Goal: Task Accomplishment & Management: Use online tool/utility

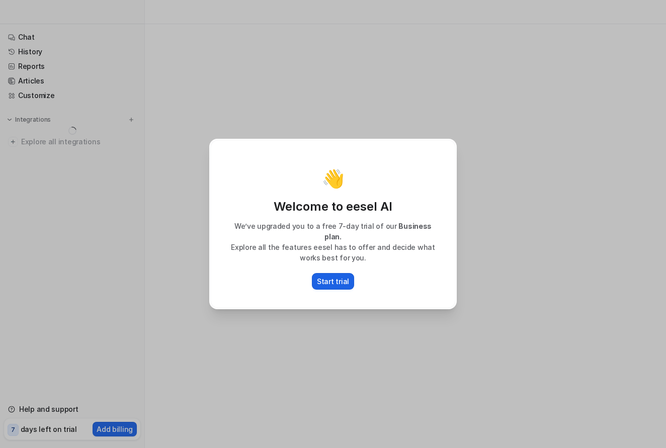
click at [341, 279] on p "Start trial" at bounding box center [333, 281] width 32 height 11
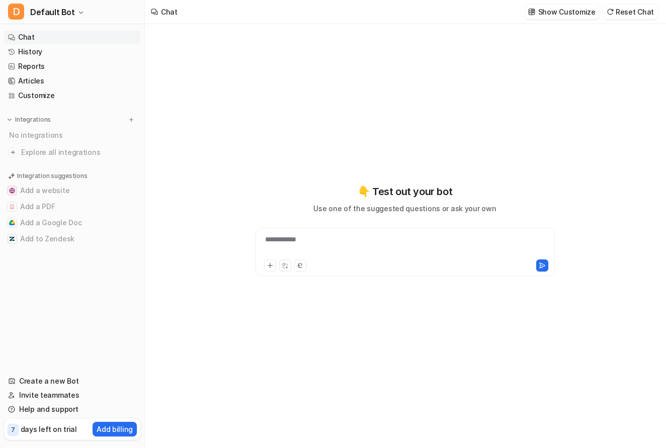
type textarea "**********"
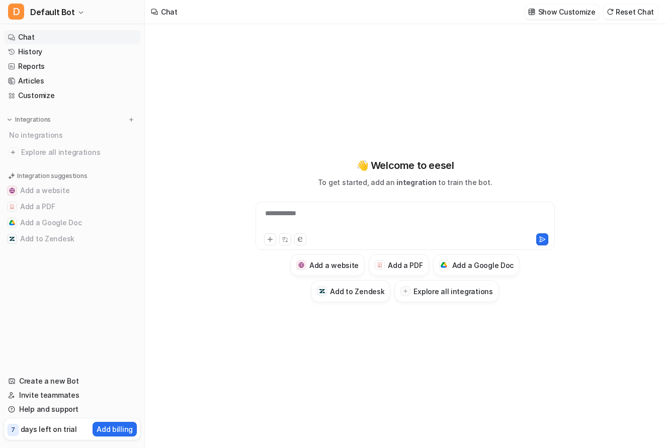
click at [306, 213] on div "**********" at bounding box center [405, 219] width 294 height 23
click at [43, 232] on button "Add to Zendesk" at bounding box center [72, 239] width 136 height 16
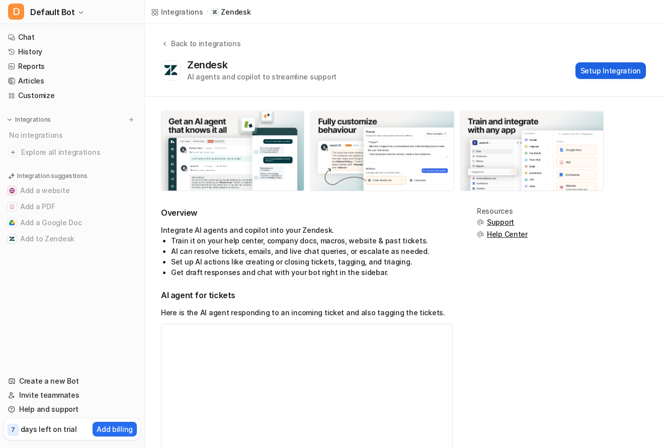
click at [601, 70] on button "Setup Integration" at bounding box center [610, 70] width 70 height 17
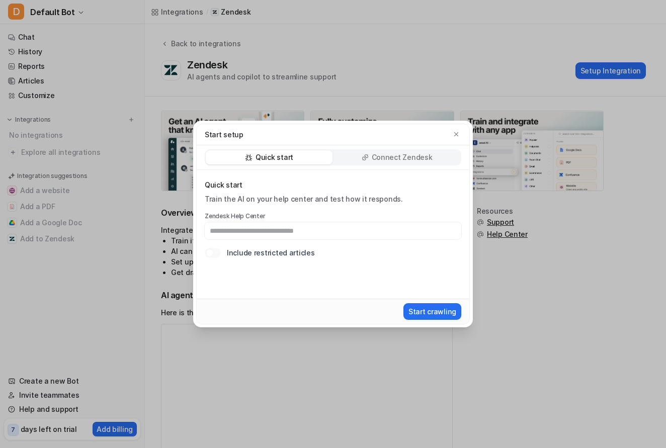
click at [294, 229] on input "text" at bounding box center [333, 230] width 256 height 17
click at [579, 210] on div "Start setup Quick start Connect Zendesk Quick start Train the AI on your help c…" at bounding box center [333, 224] width 666 height 448
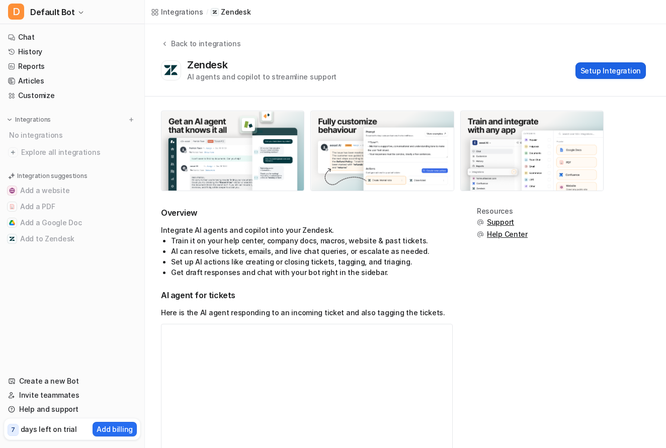
click at [615, 66] on button "Setup Integration" at bounding box center [610, 70] width 70 height 17
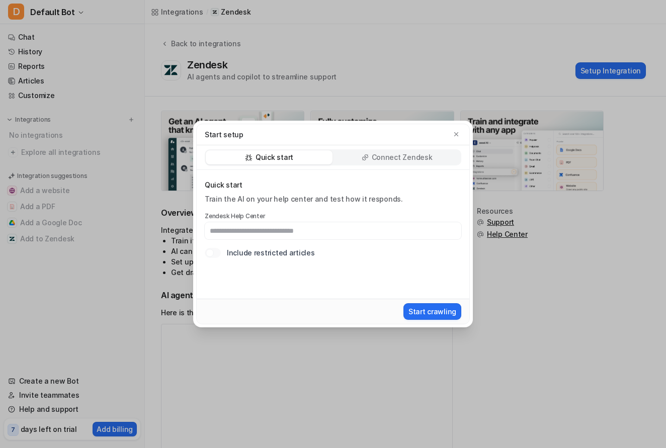
click at [238, 238] on input "text" at bounding box center [333, 230] width 256 height 17
click at [224, 268] on div "Quick start Train the AI on your help center and test how it responds. Zendesk …" at bounding box center [333, 234] width 272 height 129
click at [256, 249] on label "Include restricted articles" at bounding box center [270, 252] width 87 height 11
click at [402, 157] on p "Connect Zendesk" at bounding box center [402, 157] width 61 height 10
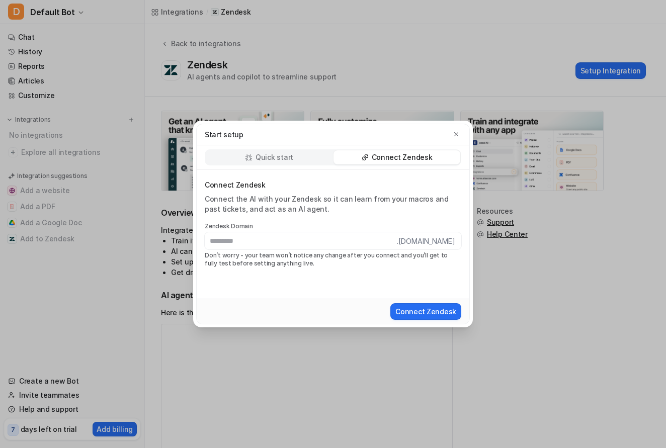
click at [290, 153] on p "Quick start" at bounding box center [274, 157] width 38 height 10
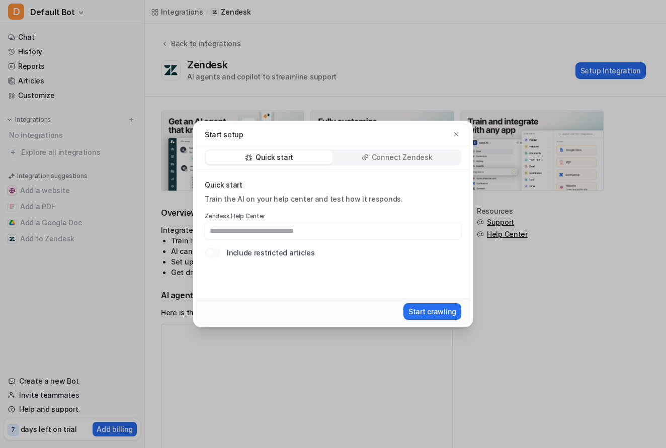
click at [372, 152] on div "Connect Zendesk" at bounding box center [396, 157] width 127 height 14
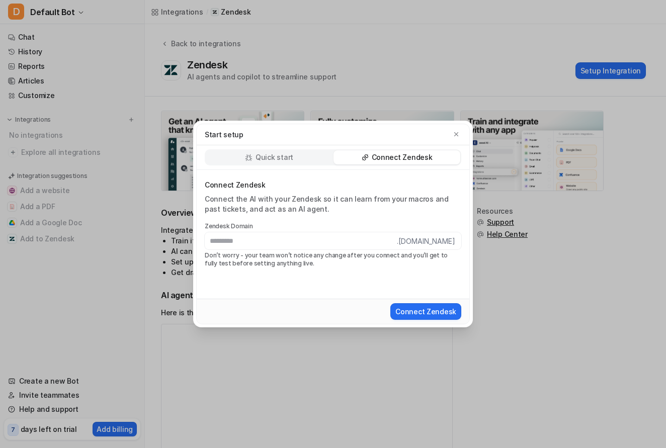
click at [275, 243] on input "text" at bounding box center [301, 240] width 192 height 17
click at [271, 156] on p "Quick start" at bounding box center [274, 157] width 38 height 10
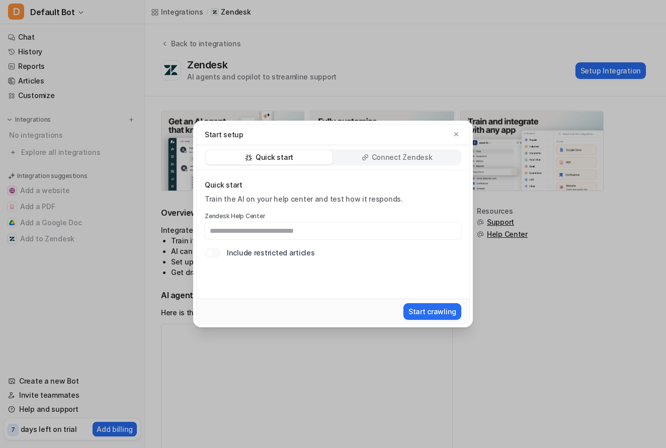
click at [275, 253] on label "Include restricted articles" at bounding box center [270, 252] width 87 height 11
click at [375, 158] on p "Connect Zendesk" at bounding box center [402, 157] width 61 height 10
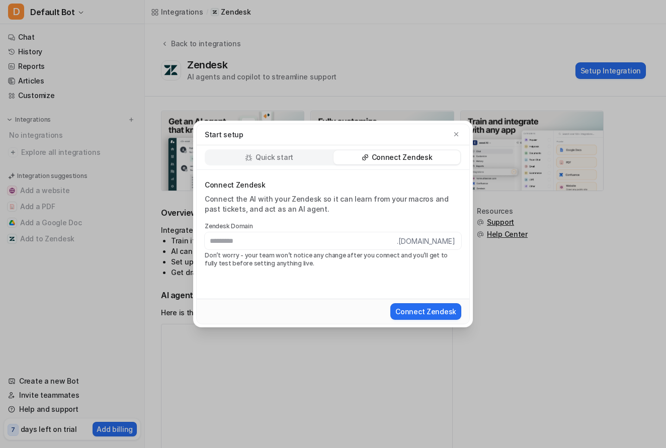
click at [303, 158] on div "Quick start" at bounding box center [269, 157] width 127 height 14
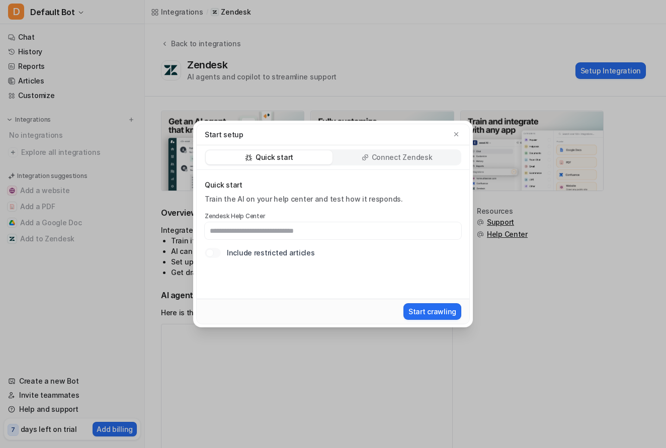
click at [410, 159] on p "Connect Zendesk" at bounding box center [402, 157] width 61 height 10
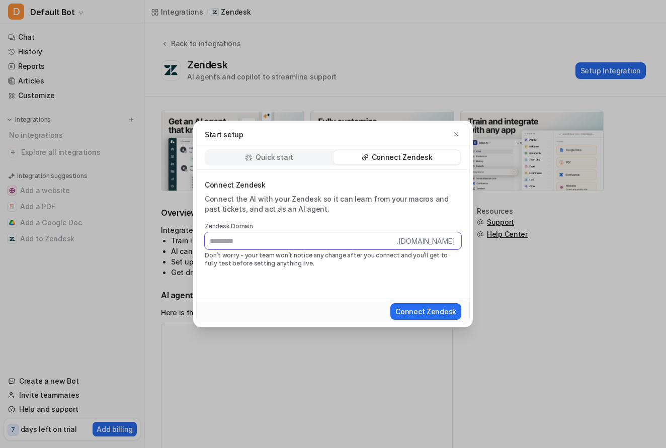
click at [260, 242] on input "text" at bounding box center [301, 240] width 192 height 17
paste input "**********"
click at [308, 244] on input "**********" at bounding box center [301, 240] width 192 height 17
type input "**********"
click at [276, 268] on div "**********" at bounding box center [333, 234] width 272 height 129
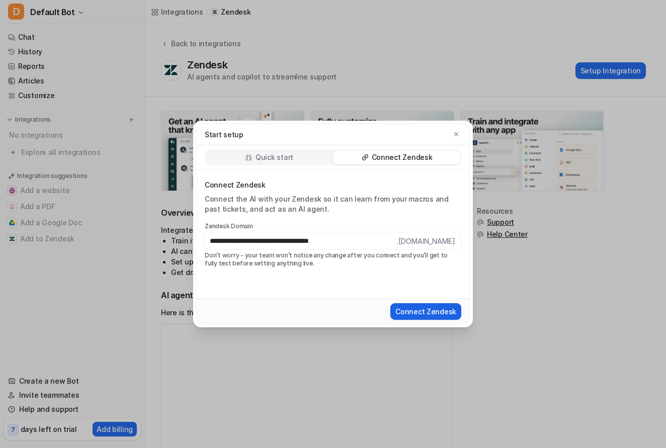
click at [411, 316] on button "Connect Zendesk" at bounding box center [425, 311] width 71 height 17
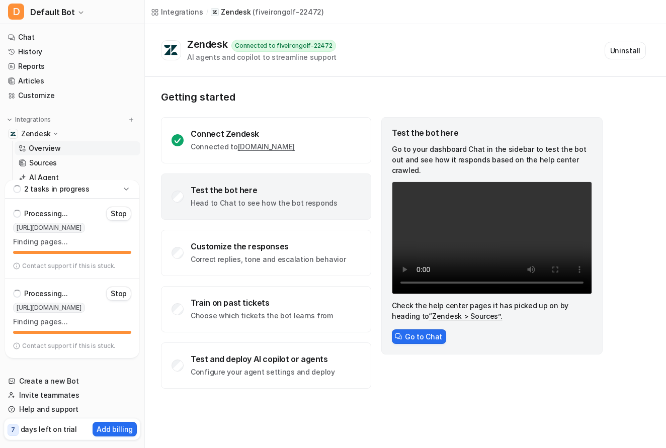
click at [125, 185] on icon at bounding box center [126, 189] width 10 height 10
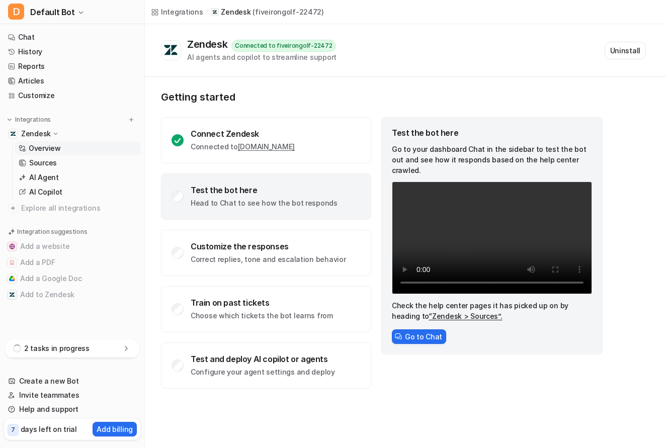
click at [90, 347] on div "2 tasks in progress" at bounding box center [72, 348] width 134 height 19
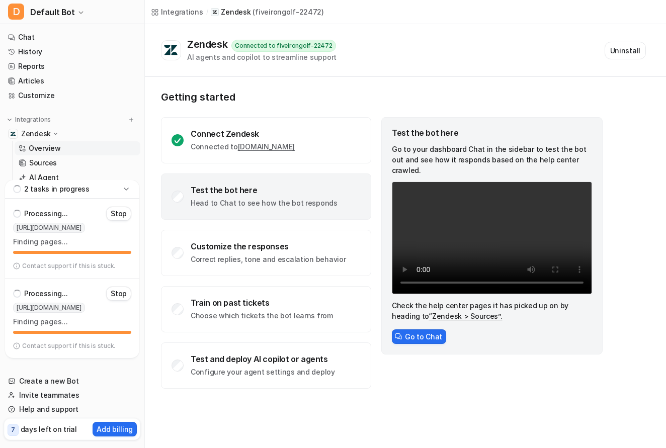
click at [78, 245] on p "Finding pages…" at bounding box center [72, 242] width 118 height 10
click at [106, 345] on p "Contact support if this is stuck." at bounding box center [68, 346] width 93 height 8
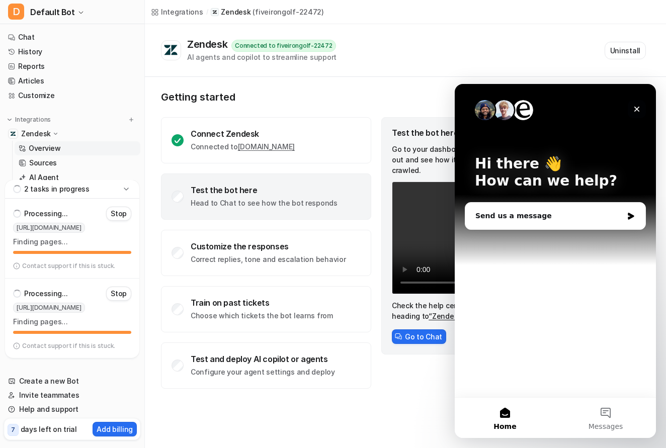
click at [638, 108] on icon "Close" at bounding box center [636, 109] width 8 height 8
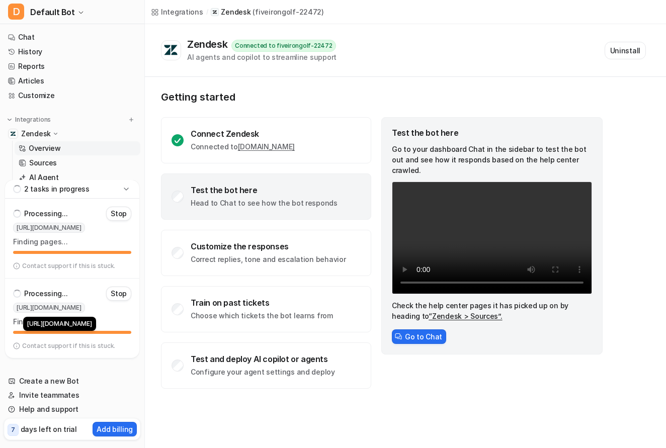
click at [85, 305] on span "https://fiveirongolf-22472.zendesk.com" at bounding box center [49, 308] width 72 height 10
click at [71, 228] on span "https://fiveirongolf-22472.zendesk.com/hc/en-us" at bounding box center [49, 228] width 72 height 10
click at [186, 190] on div "Test the bot here Head to Chat to see how the bot responds" at bounding box center [266, 196] width 210 height 46
click at [182, 188] on div "Test the bot here Head to Chat to see how the bot responds" at bounding box center [266, 196] width 210 height 46
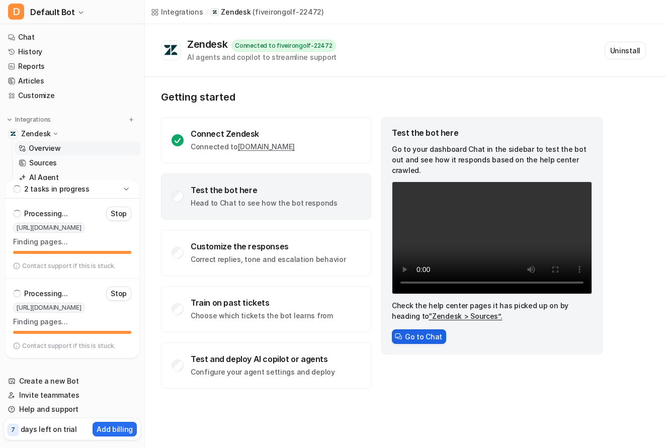
click at [420, 331] on button "Go to Chat" at bounding box center [419, 336] width 54 height 15
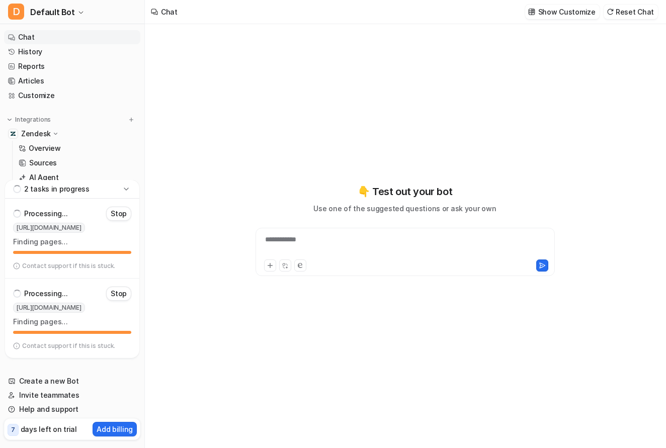
click at [348, 239] on div "**********" at bounding box center [405, 245] width 294 height 23
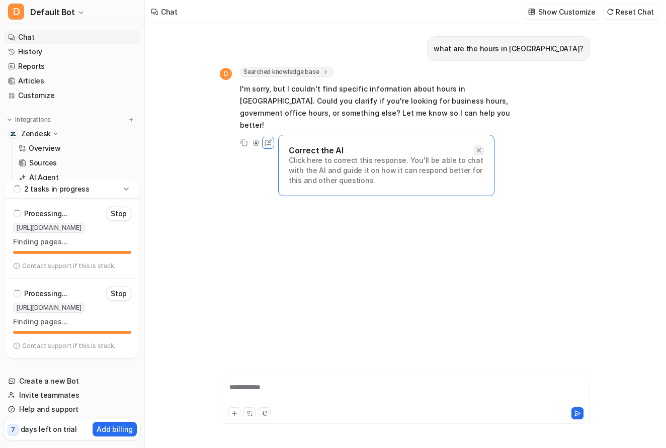
click at [479, 147] on icon at bounding box center [478, 150] width 7 height 7
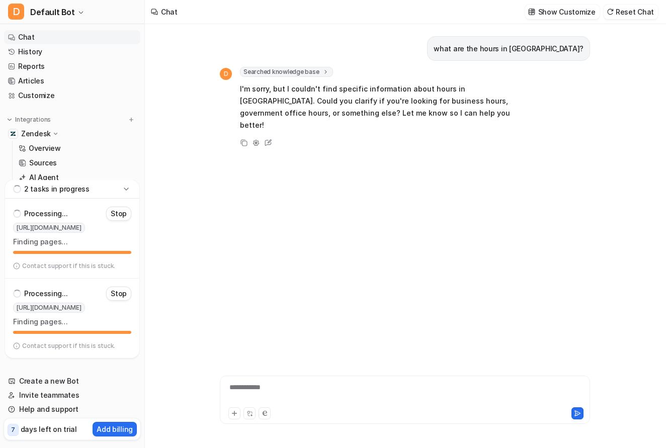
click at [284, 396] on div "**********" at bounding box center [404, 393] width 365 height 23
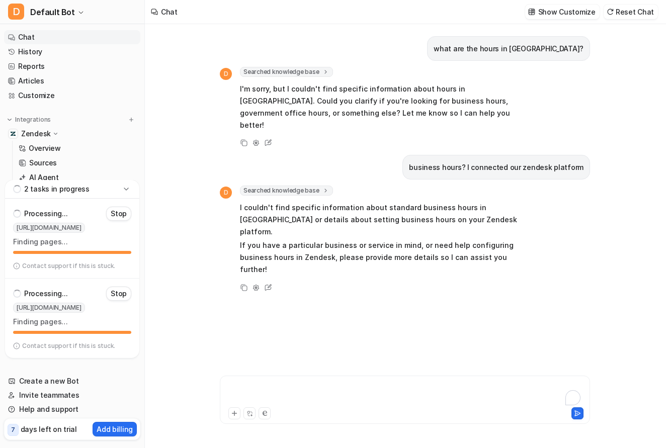
click at [298, 393] on div "To enrich screen reader interactions, please activate Accessibility in Grammarl…" at bounding box center [404, 393] width 365 height 23
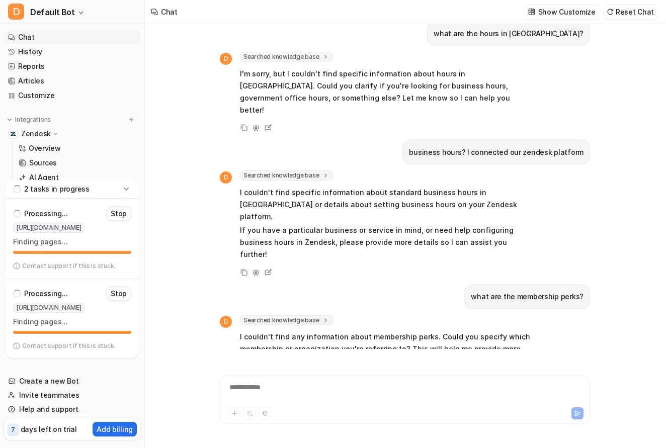
scroll to position [27, 0]
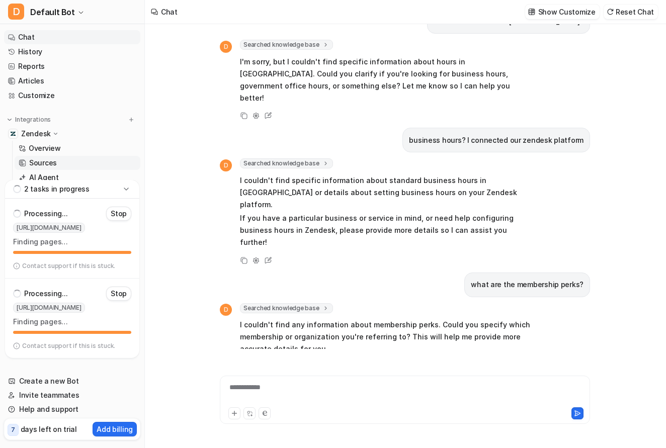
click at [27, 164] on link "Sources" at bounding box center [78, 163] width 126 height 14
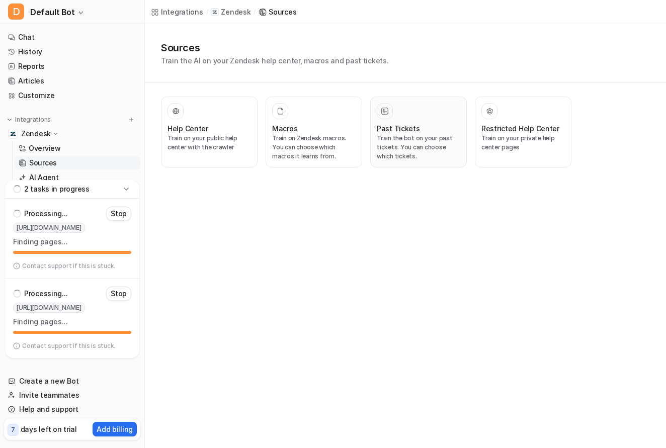
click at [422, 141] on p "Train the bot on your past tickets. You can choose which tickets." at bounding box center [418, 147] width 83 height 27
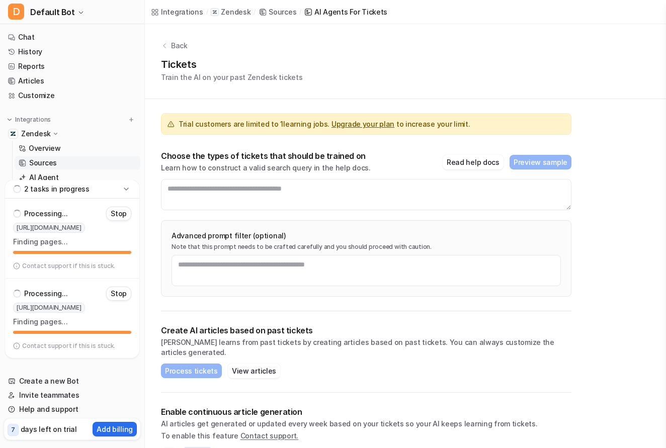
click at [97, 256] on div "Processing... Stop https://fiveirongolf-22472.zendesk.com/hc/en-us Finding page…" at bounding box center [72, 239] width 134 height 80
click at [30, 215] on p "Processing..." at bounding box center [45, 214] width 43 height 10
click at [38, 198] on div "2 tasks in progress" at bounding box center [72, 189] width 134 height 19
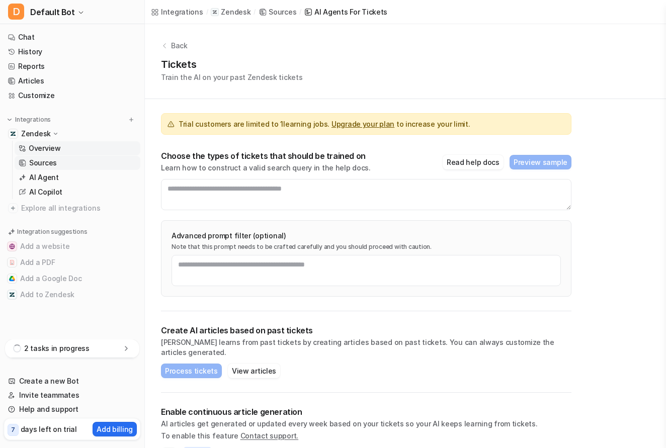
click at [43, 145] on p "Overview" at bounding box center [45, 148] width 32 height 10
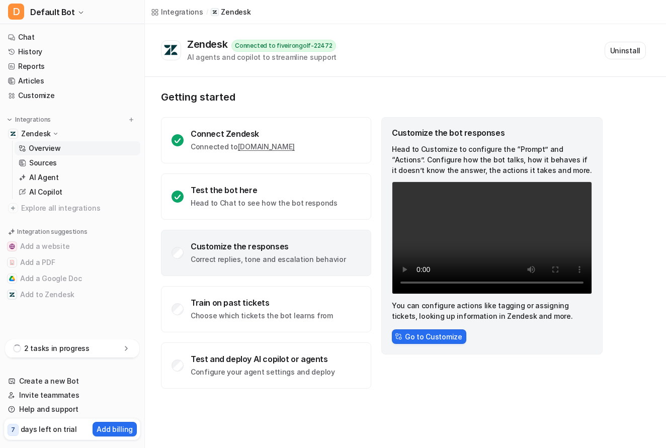
click at [458, 146] on p "Head to Customize to configure the “Prompt” and “Actions”. Configure how the bo…" at bounding box center [492, 160] width 200 height 32
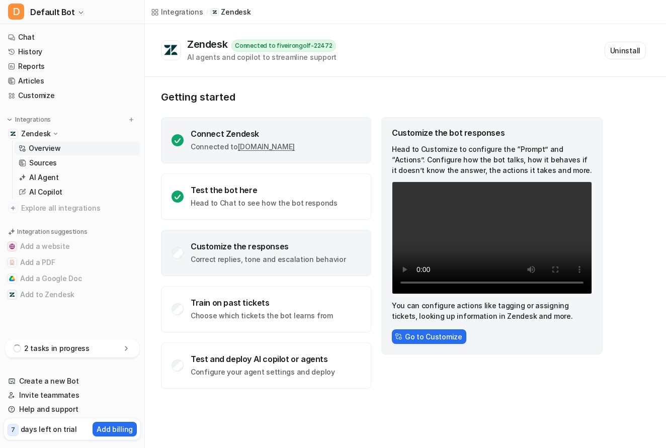
click at [278, 130] on div "Connect Zendesk" at bounding box center [243, 134] width 104 height 10
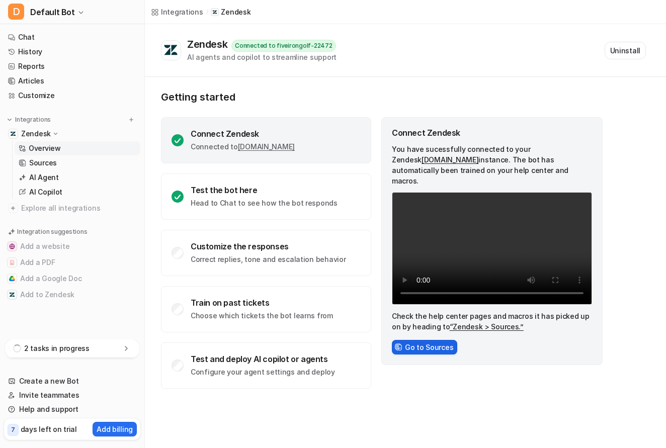
click at [438, 340] on button "Go to Sources" at bounding box center [424, 347] width 65 height 15
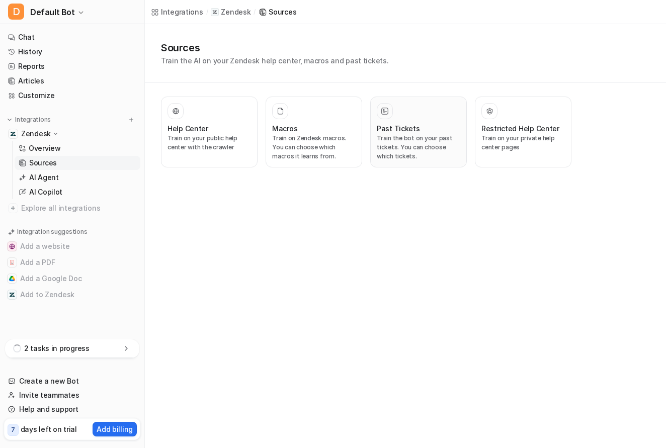
click at [452, 126] on div "Past Tickets" at bounding box center [418, 128] width 83 height 11
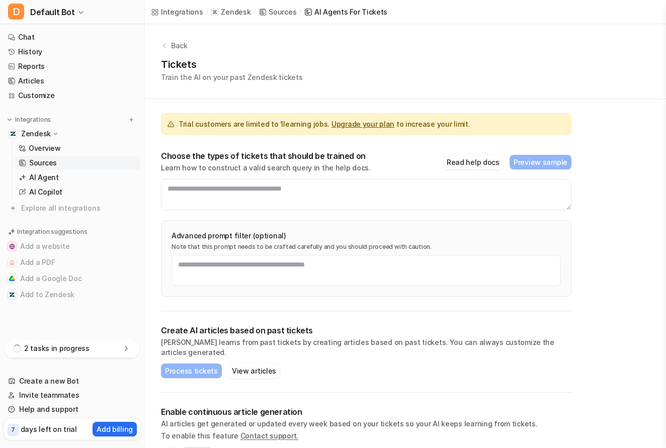
click at [171, 41] on p "Back" at bounding box center [179, 45] width 17 height 11
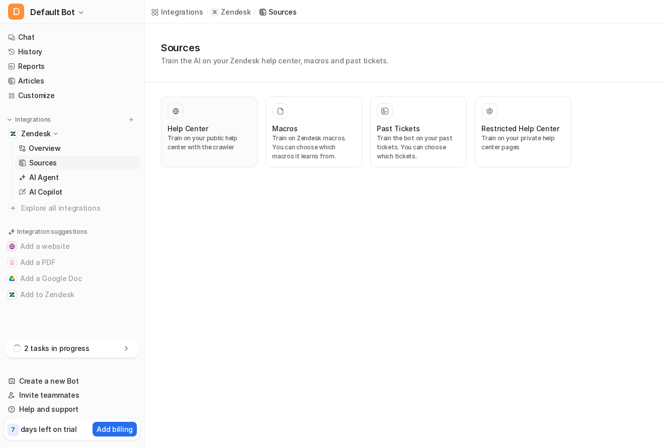
click at [231, 123] on div "Help Center" at bounding box center [208, 128] width 83 height 11
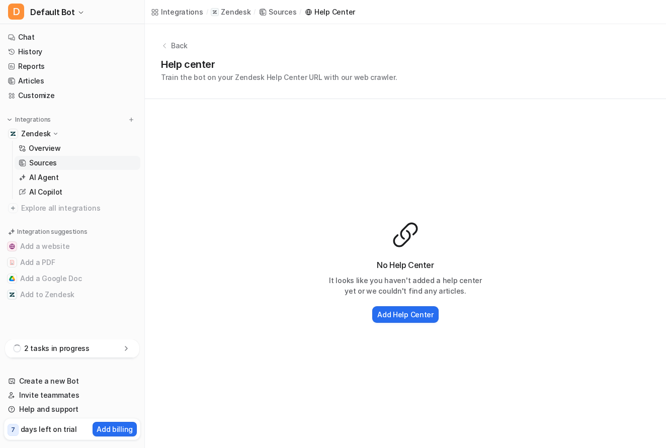
click at [170, 45] on div "Back" at bounding box center [405, 45] width 489 height 11
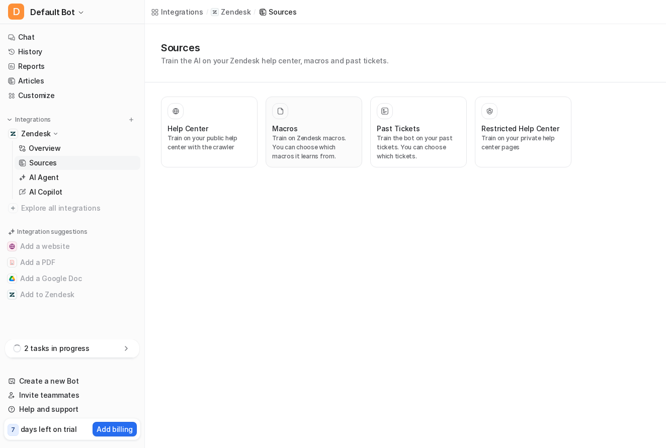
click at [305, 154] on p "Train on Zendesk macros. You can choose which macros it learns from." at bounding box center [313, 147] width 83 height 27
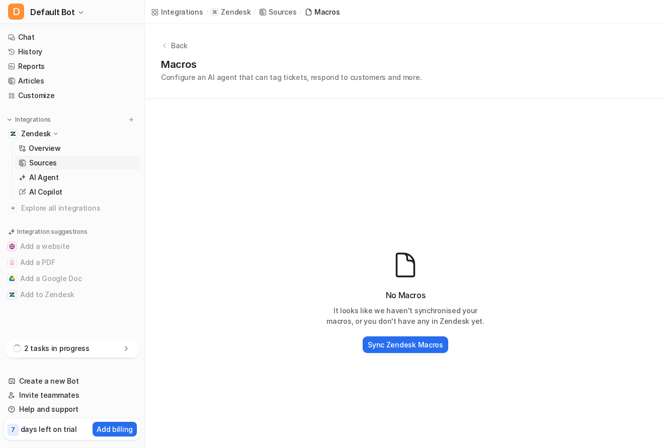
click at [171, 52] on div "Back Macros Configure an AI agent that can tag tickets, respond to customers an…" at bounding box center [405, 61] width 521 height 75
click at [171, 46] on p "Back" at bounding box center [179, 45] width 17 height 11
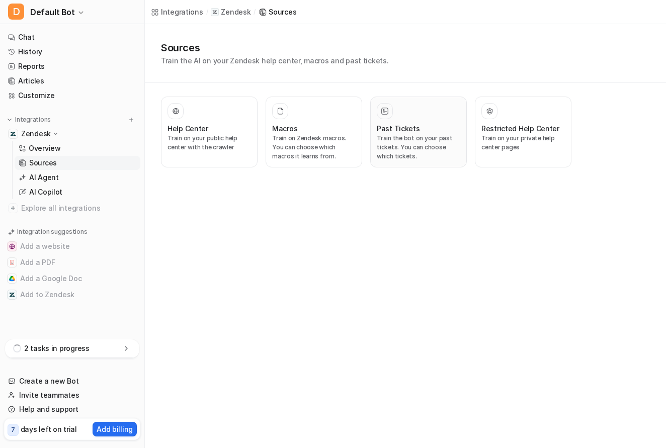
click at [407, 129] on h3 "Past Tickets" at bounding box center [398, 128] width 43 height 11
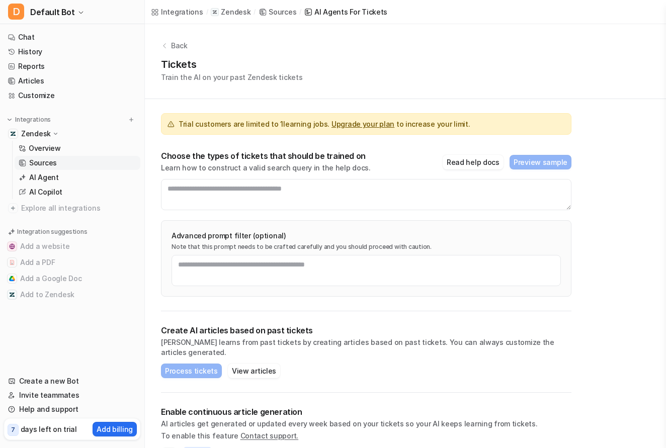
scroll to position [14, 0]
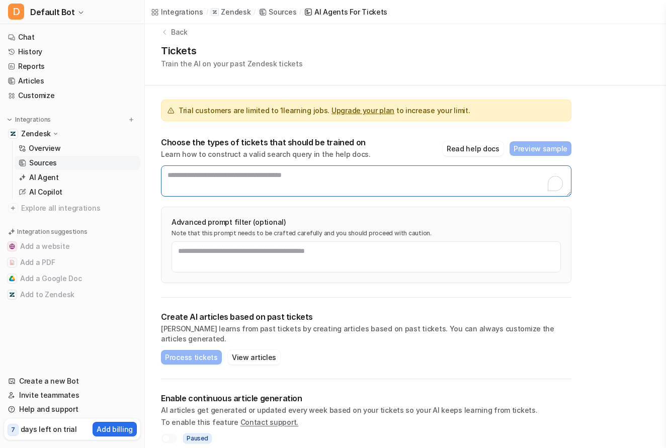
click at [298, 182] on textarea "To enrich screen reader interactions, please activate Accessibility in Grammarl…" at bounding box center [366, 180] width 410 height 31
type textarea "*"
click at [193, 170] on textarea "To enrich screen reader interactions, please activate Accessibility in Grammarl…" at bounding box center [366, 180] width 410 height 31
click at [246, 190] on textarea "To enrich screen reader interactions, please activate Accessibility in Grammarl…" at bounding box center [366, 180] width 410 height 31
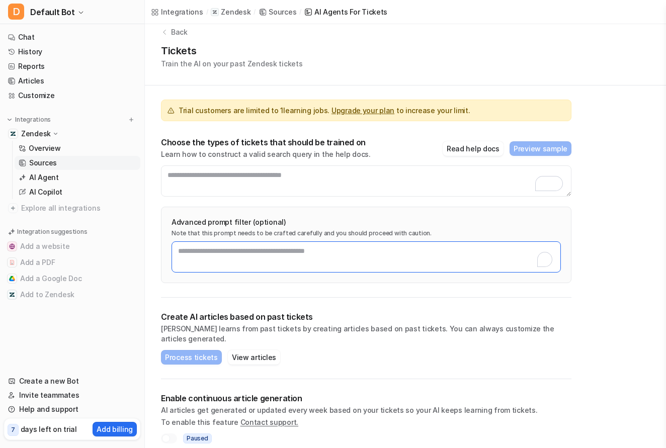
click at [255, 249] on textarea "To enrich screen reader interactions, please activate Accessibility in Grammarl…" at bounding box center [365, 256] width 389 height 31
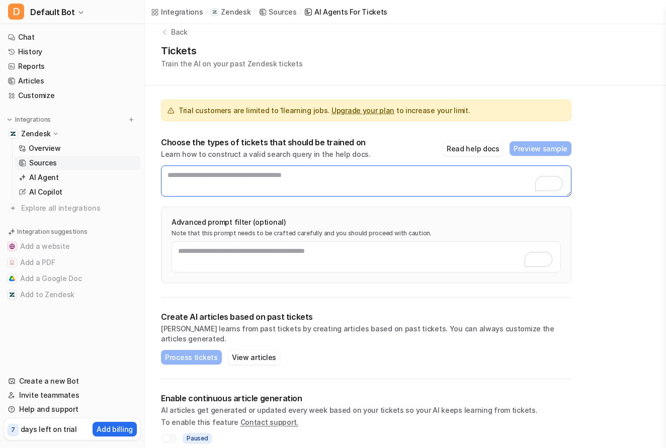
click at [279, 171] on textarea "To enrich screen reader interactions, please activate Accessibility in Grammarl…" at bounding box center [366, 180] width 410 height 31
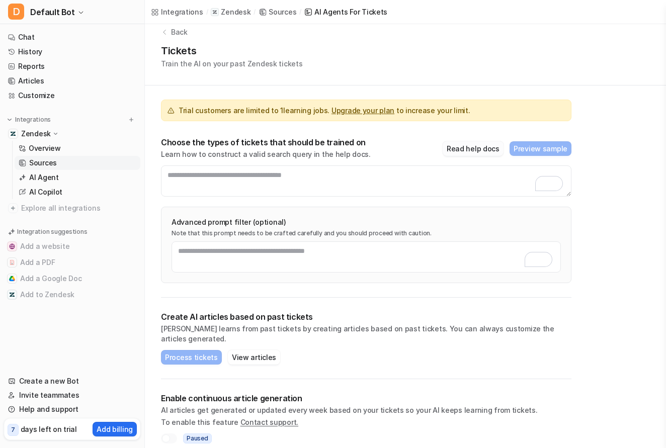
click at [475, 151] on button "Read help docs" at bounding box center [472, 148] width 61 height 15
click at [275, 150] on p "Learn how to construct a valid search query in the help docs." at bounding box center [266, 154] width 210 height 10
click at [334, 113] on link "Upgrade your plan" at bounding box center [362, 110] width 63 height 9
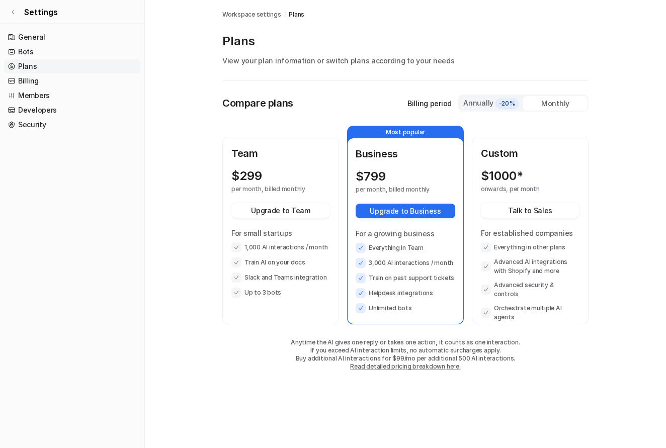
click at [280, 164] on div "Team $ 299 per month, billed monthly Upgrade to Team For small startups 1,000 A…" at bounding box center [280, 222] width 99 height 152
click at [304, 289] on li "Up to 3 bots" at bounding box center [280, 293] width 99 height 10
click at [448, 103] on p "Billing period" at bounding box center [429, 103] width 44 height 11
click at [493, 105] on div "Annually -20%" at bounding box center [491, 103] width 56 height 11
click at [439, 107] on p "Billing period" at bounding box center [429, 103] width 44 height 11
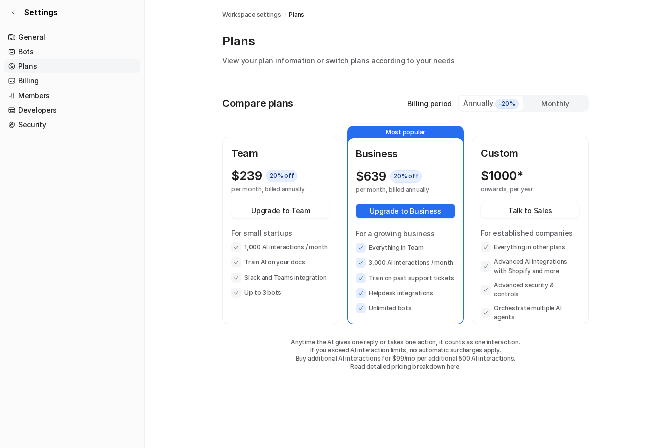
click at [473, 106] on div "Annually -20%" at bounding box center [491, 103] width 56 height 11
click at [421, 110] on div "Billing period Annually -20% Monthly" at bounding box center [497, 103] width 181 height 17
click at [539, 108] on div "Monthly" at bounding box center [555, 103] width 64 height 15
click at [386, 102] on div "Compare plans Billing period Annually -20% Monthly" at bounding box center [405, 103] width 366 height 17
click at [422, 102] on p "Billing period" at bounding box center [429, 103] width 44 height 11
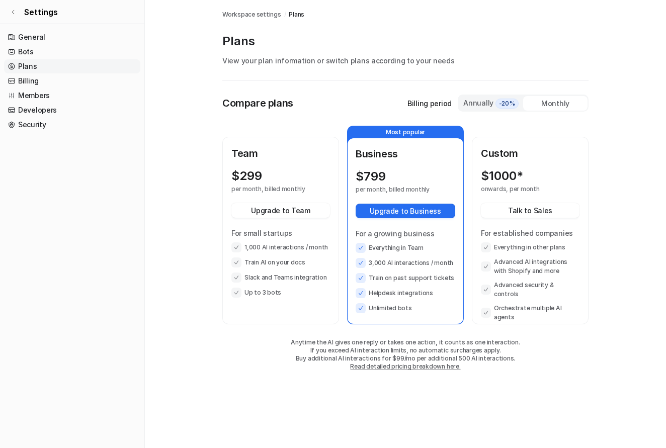
click at [498, 95] on div "Annually -20% Monthly" at bounding box center [522, 103] width 131 height 17
click at [489, 100] on div "Annually -20%" at bounding box center [491, 103] width 56 height 11
click at [570, 105] on div "Monthly" at bounding box center [555, 103] width 64 height 15
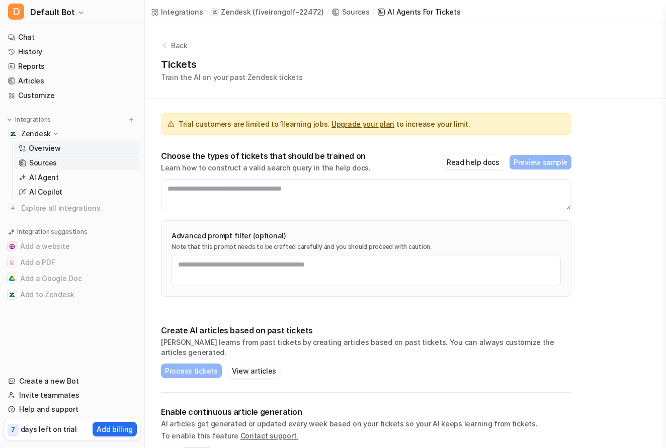
click at [42, 149] on p "Overview" at bounding box center [45, 148] width 32 height 10
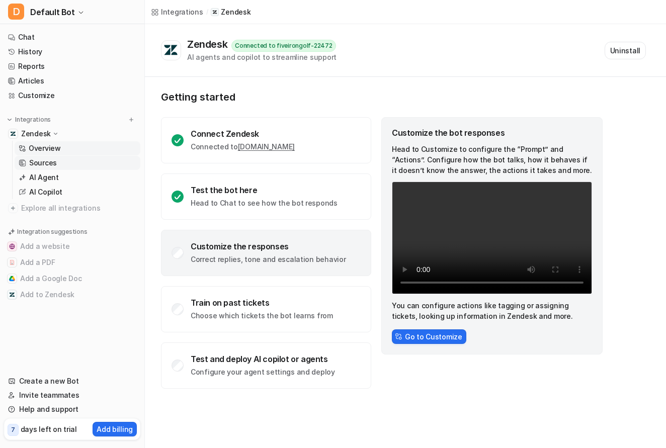
click at [42, 160] on p "Sources" at bounding box center [43, 163] width 28 height 10
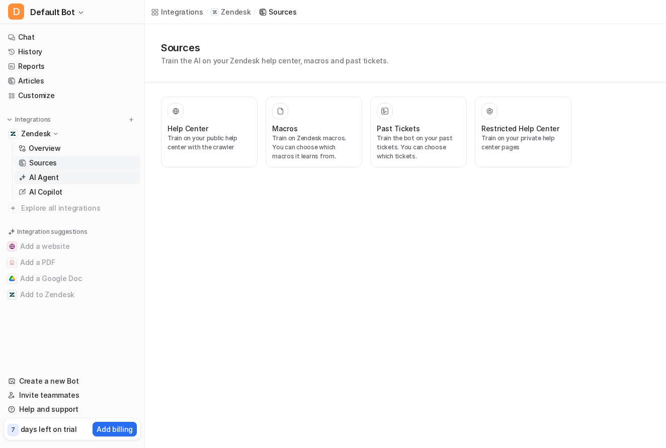
click at [41, 174] on p "AI Agent" at bounding box center [44, 177] width 30 height 10
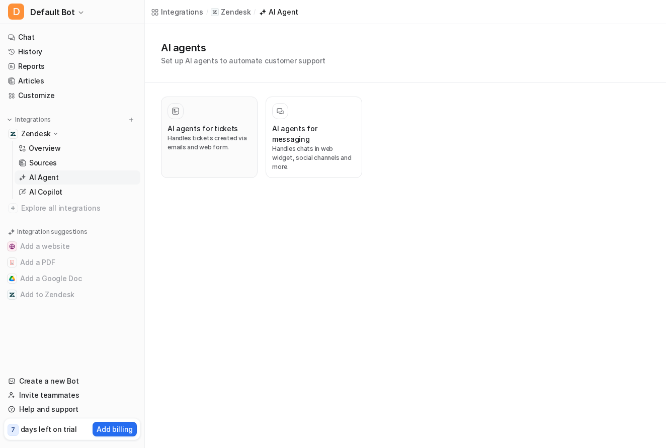
click at [229, 105] on div at bounding box center [208, 111] width 83 height 16
click at [168, 115] on div at bounding box center [175, 111] width 16 height 16
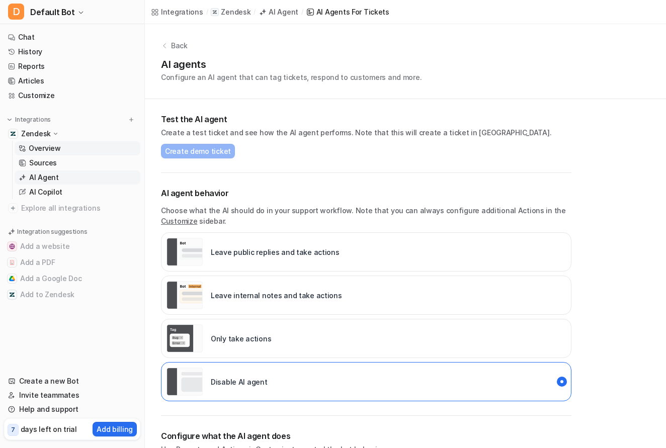
click at [58, 142] on link "Overview" at bounding box center [78, 148] width 126 height 14
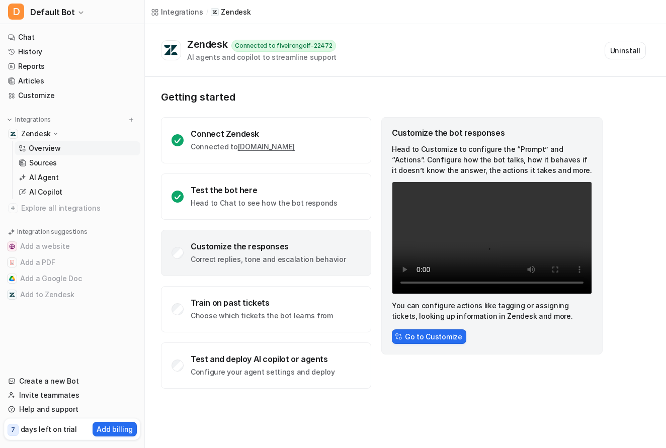
click at [213, 250] on div "Customize the responses" at bounding box center [268, 246] width 155 height 10
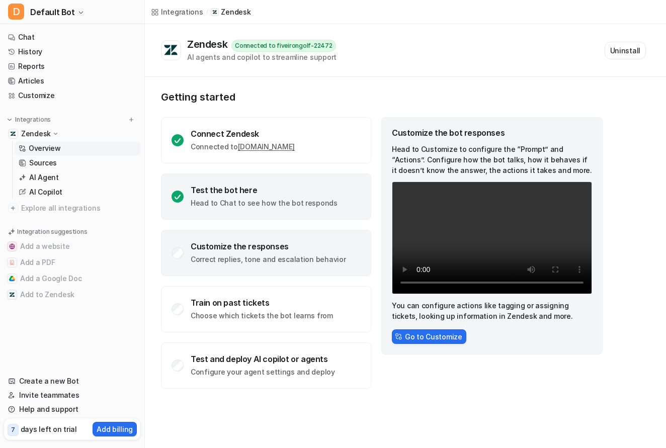
click at [266, 186] on div "Test the bot here" at bounding box center [264, 190] width 147 height 10
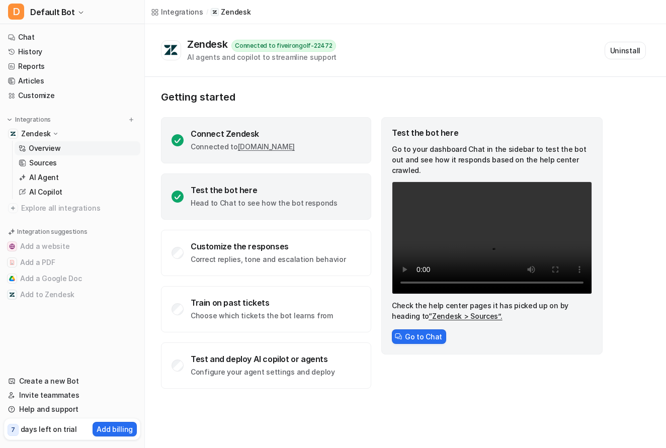
click at [247, 133] on div "Connect Zendesk" at bounding box center [243, 134] width 104 height 10
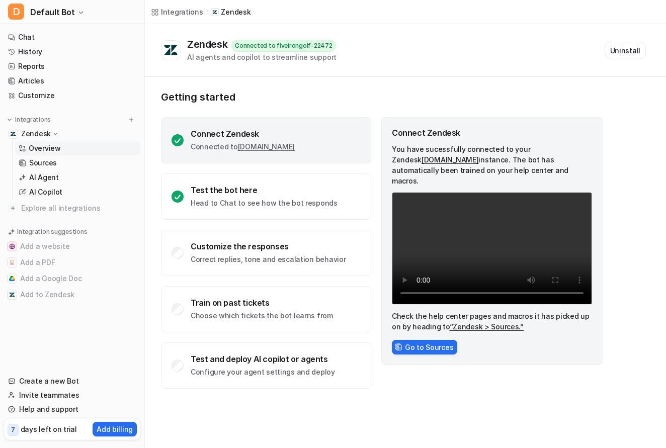
click at [257, 147] on link "fiveirongolf-22472.zendesk.com" at bounding box center [266, 146] width 57 height 9
click at [63, 247] on button "Add a website" at bounding box center [72, 246] width 136 height 16
